Goal: Task Accomplishment & Management: Manage account settings

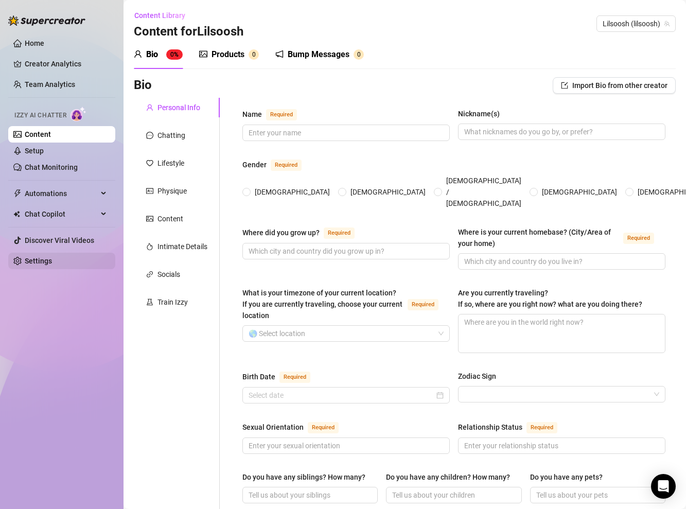
click at [52, 261] on link "Settings" at bounding box center [38, 261] width 27 height 8
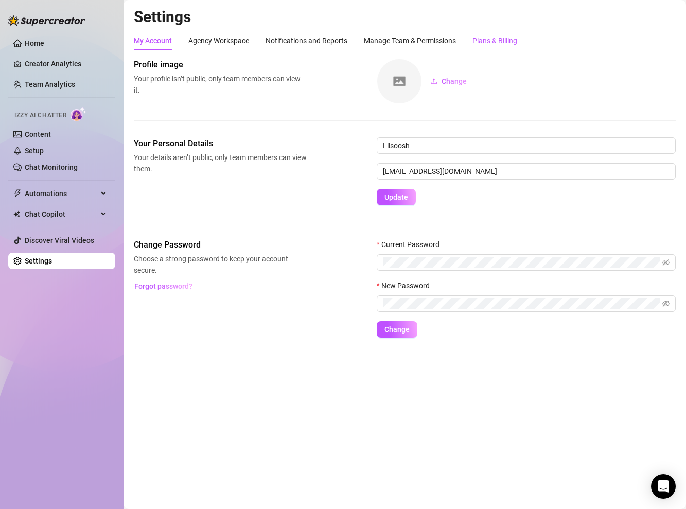
click at [482, 45] on div "Plans & Billing" at bounding box center [495, 40] width 45 height 11
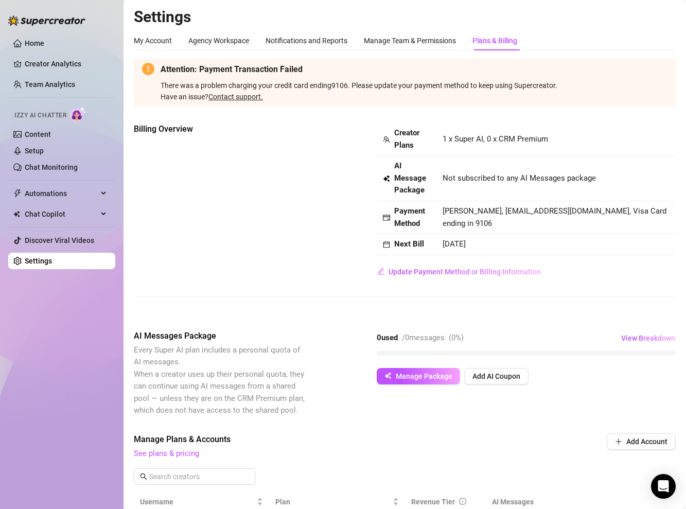
click at [232, 95] on link "Contact support." at bounding box center [236, 97] width 55 height 8
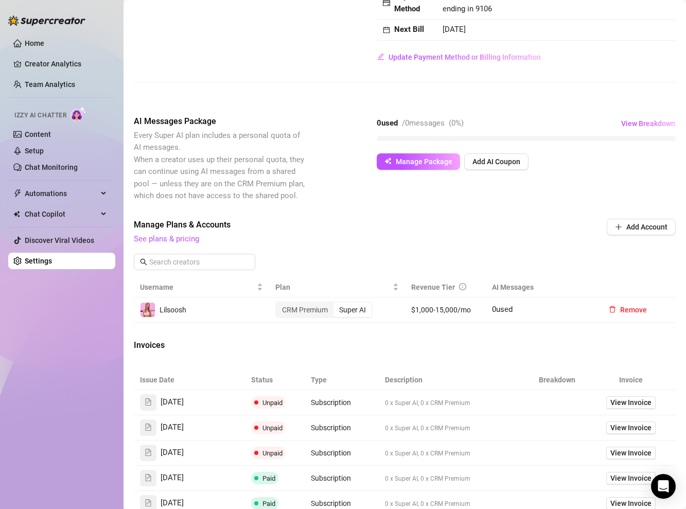
scroll to position [222, 0]
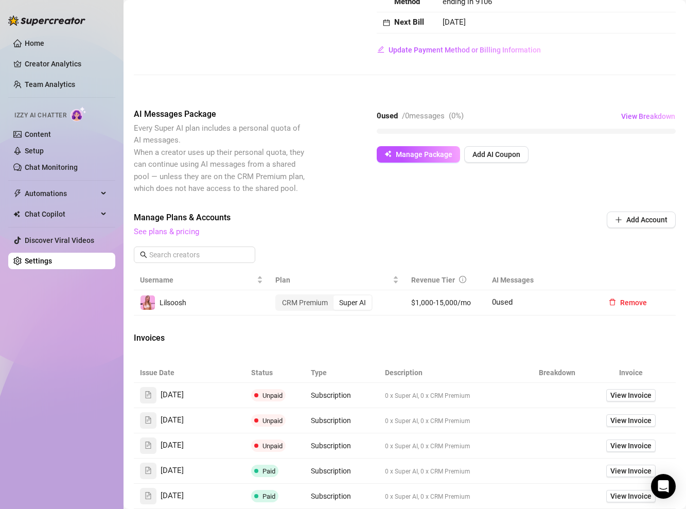
click at [187, 232] on link "See plans & pricing" at bounding box center [166, 231] width 65 height 9
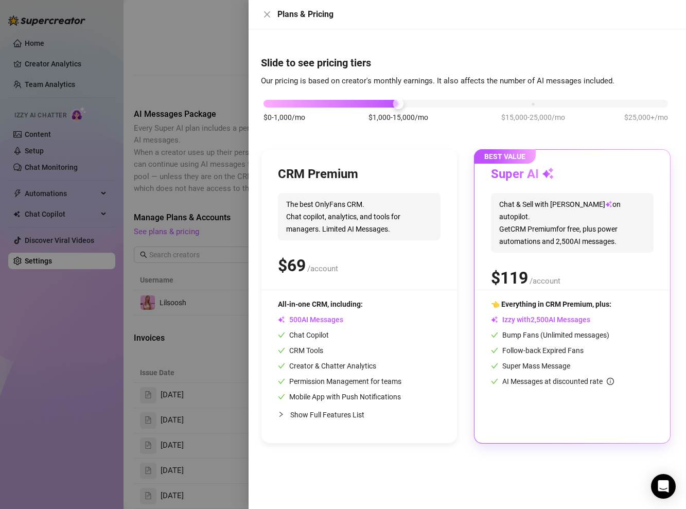
click at [350, 413] on span "Show Full Features List" at bounding box center [327, 415] width 74 height 8
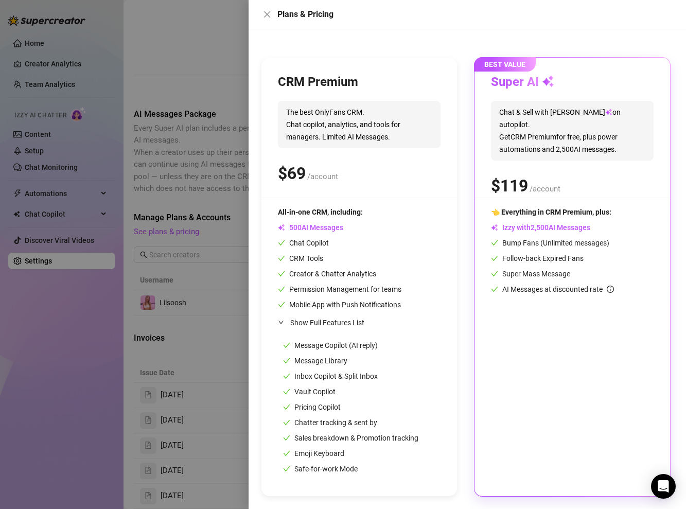
scroll to position [0, 0]
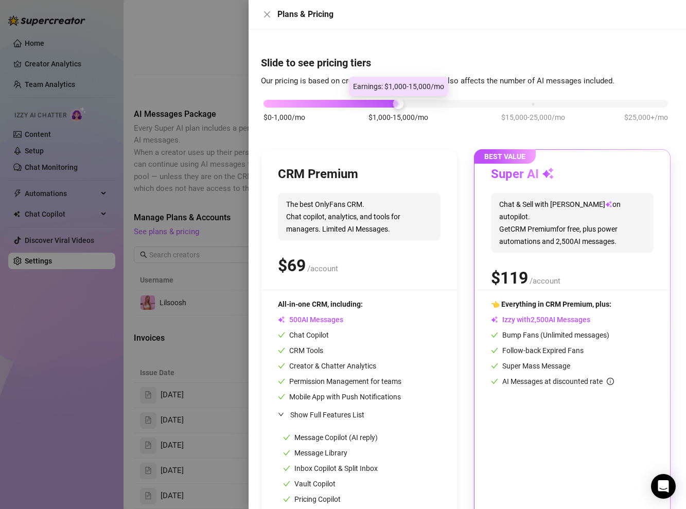
click at [399, 102] on div at bounding box center [398, 103] width 11 height 11
drag, startPoint x: 394, startPoint y: 101, endPoint x: 524, endPoint y: 106, distance: 129.3
click at [523, 104] on div "$0-1,000/mo $1,000-15,000/mo $15,000-25,000/mo $25,000+/mo" at bounding box center [466, 101] width 405 height 6
drag, startPoint x: 529, startPoint y: 103, endPoint x: 396, endPoint y: 107, distance: 133.4
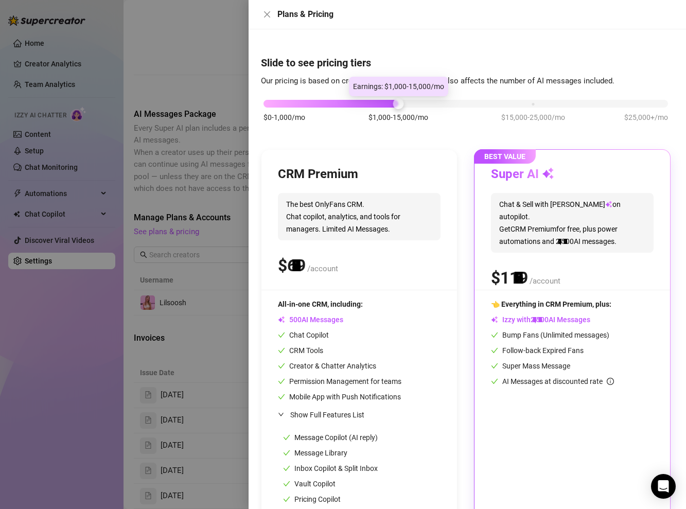
click at [396, 107] on div at bounding box center [398, 103] width 11 height 11
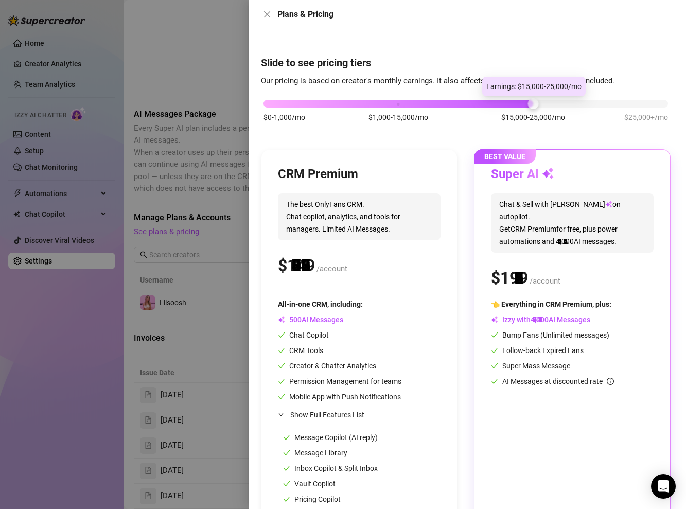
drag, startPoint x: 400, startPoint y: 101, endPoint x: 500, endPoint y: 101, distance: 100.4
click at [500, 101] on div "$0-1,000/mo $1,000-15,000/mo $15,000-25,000/mo $25,000+/mo" at bounding box center [466, 101] width 405 height 6
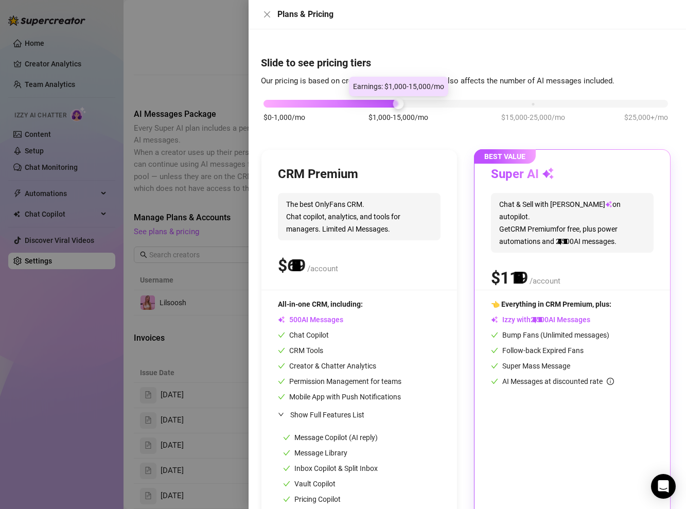
drag, startPoint x: 531, startPoint y: 102, endPoint x: 443, endPoint y: 104, distance: 87.6
click at [443, 104] on div "$0-1,000/mo $1,000-15,000/mo $15,000-25,000/mo $25,000+/mo" at bounding box center [466, 101] width 405 height 6
click at [210, 165] on div at bounding box center [343, 254] width 686 height 509
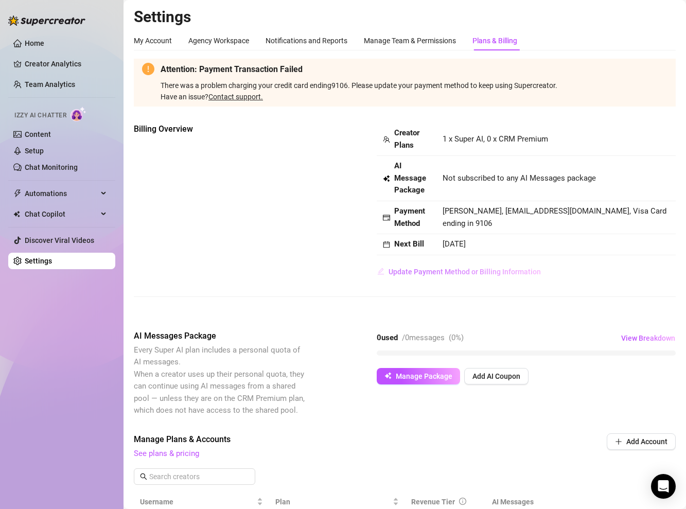
click at [487, 273] on span "Update Payment Method or Billing Information" at bounding box center [465, 272] width 152 height 8
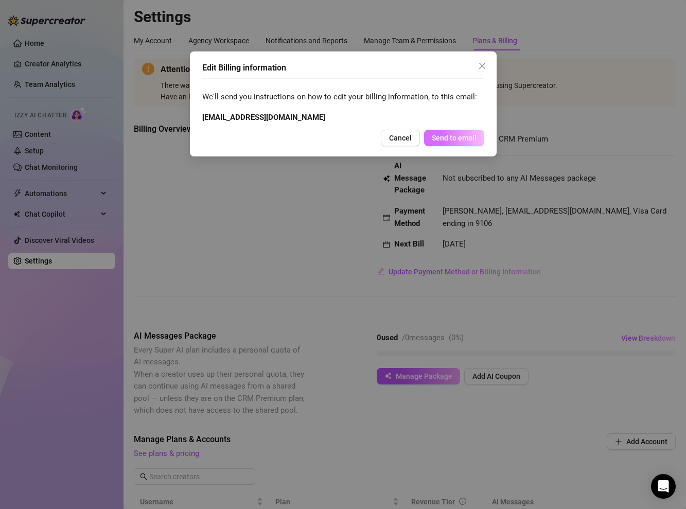
click at [460, 135] on span "Send to email" at bounding box center [454, 138] width 45 height 8
